Goal: Check status: Check status

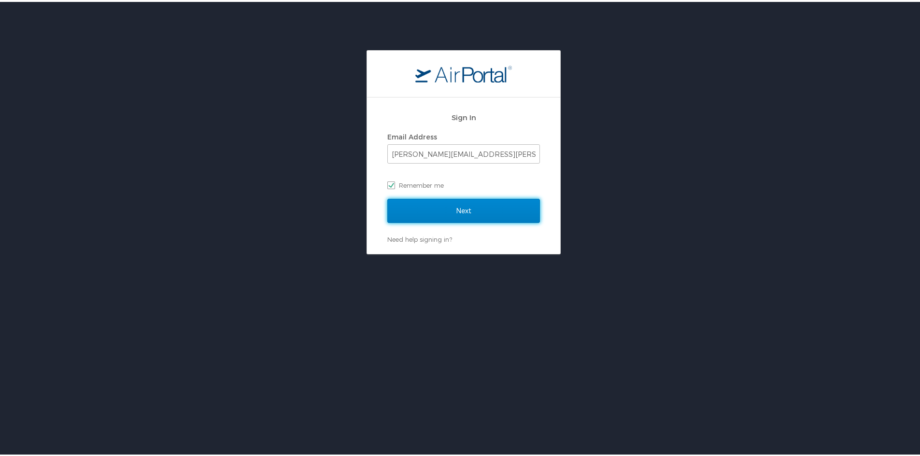
click at [458, 200] on input "Next" at bounding box center [463, 209] width 153 height 24
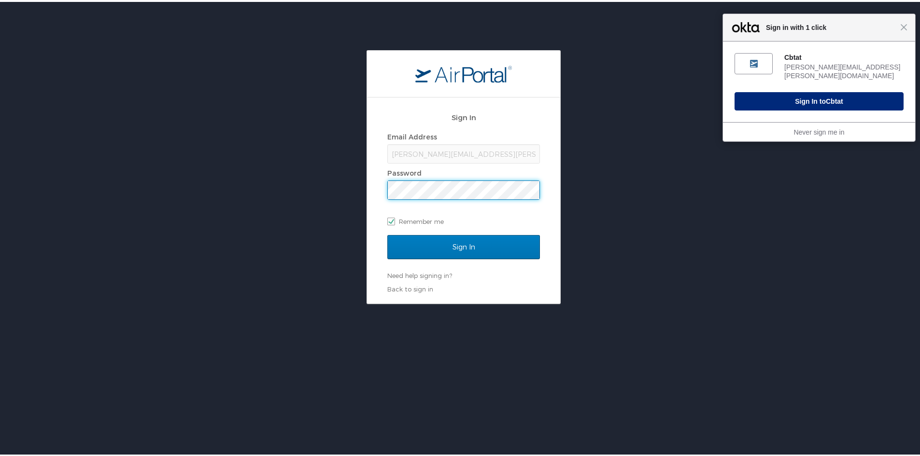
click at [801, 92] on button "Sign In to Cbtat" at bounding box center [818, 99] width 169 height 18
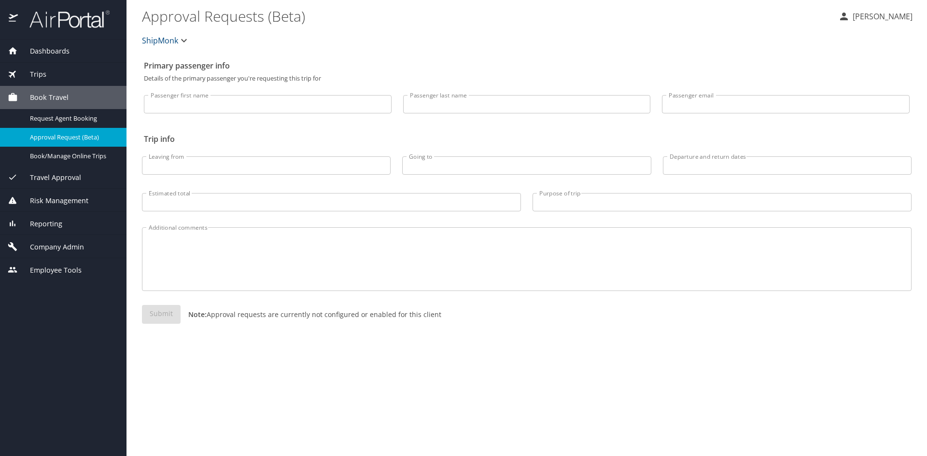
click at [43, 74] on span "Trips" at bounding box center [32, 74] width 28 height 11
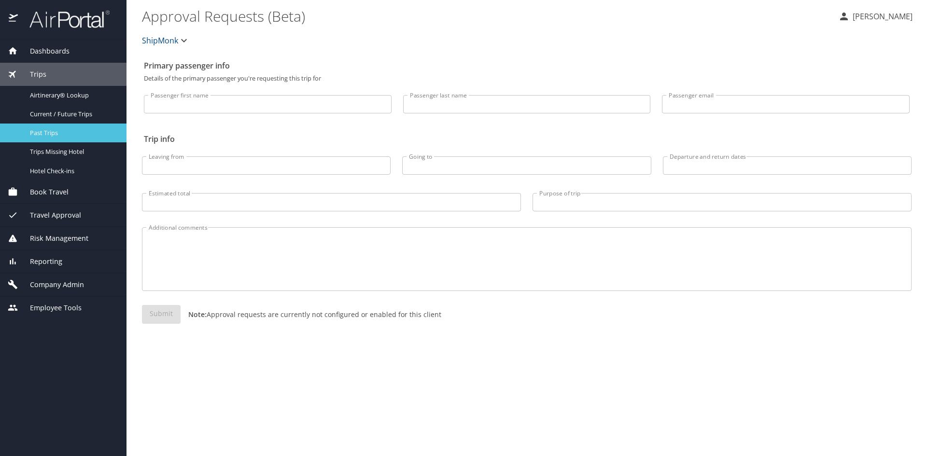
click at [59, 133] on span "Past Trips" at bounding box center [72, 132] width 85 height 9
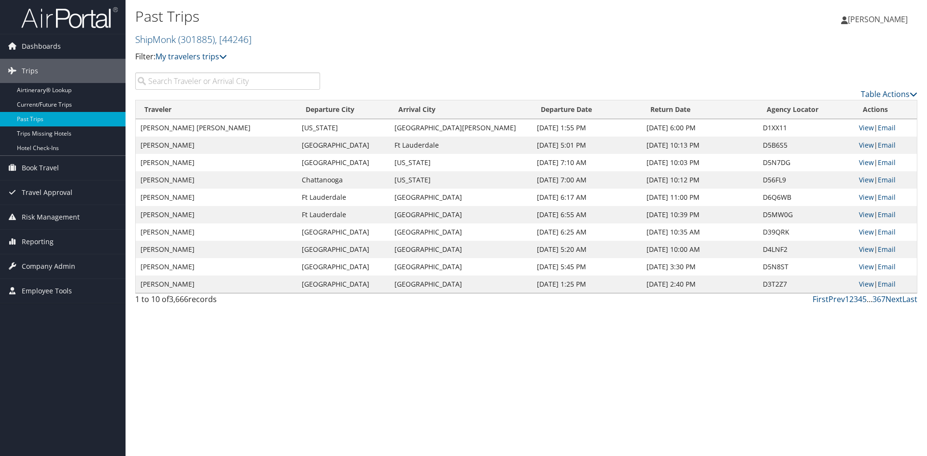
click at [181, 89] on input "search" at bounding box center [227, 80] width 185 height 17
click at [205, 73] on input "search" at bounding box center [227, 80] width 185 height 17
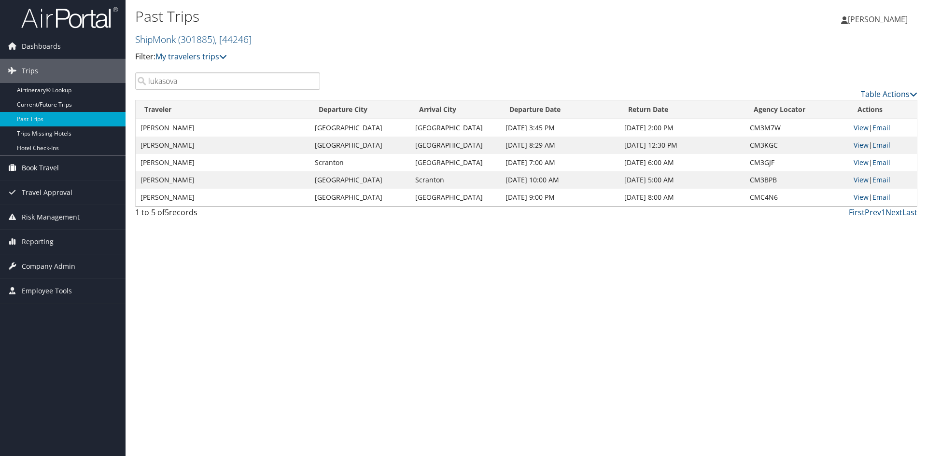
type input "lukasova"
